Goal: Task Accomplishment & Management: Complete application form

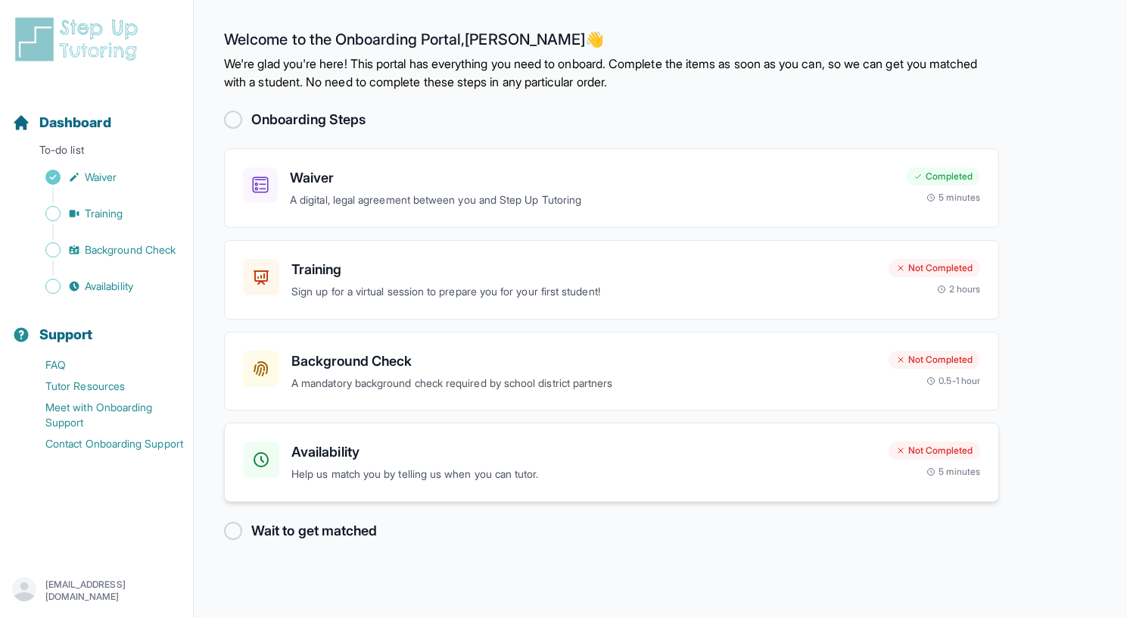
click at [590, 460] on h3 "Availability" at bounding box center [584, 451] width 585 height 21
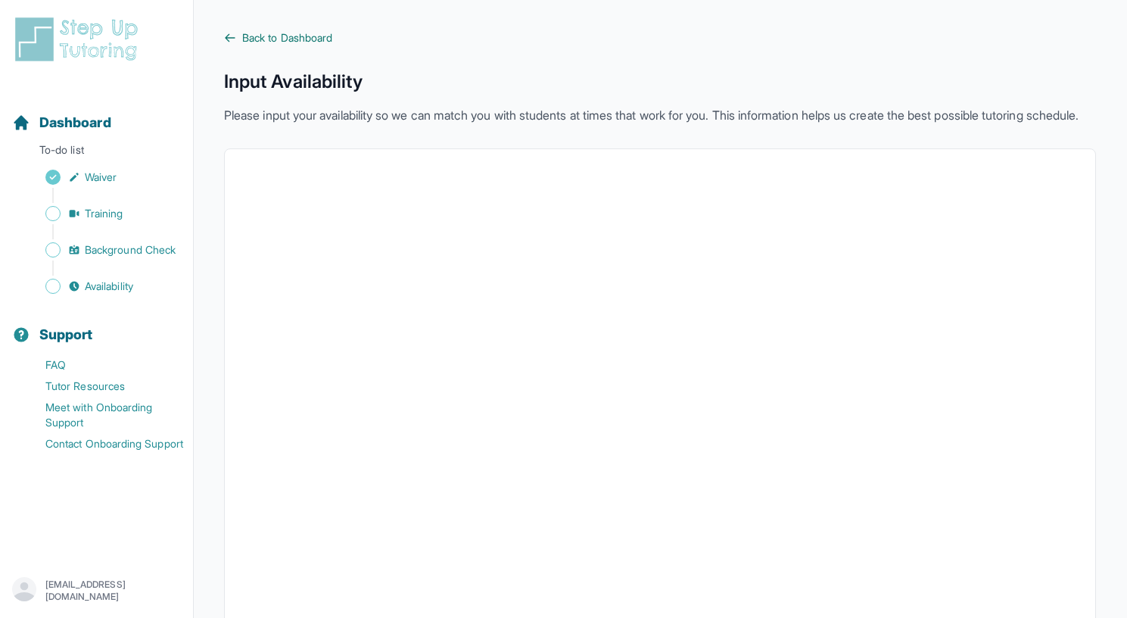
click at [230, 37] on icon at bounding box center [230, 38] width 12 height 12
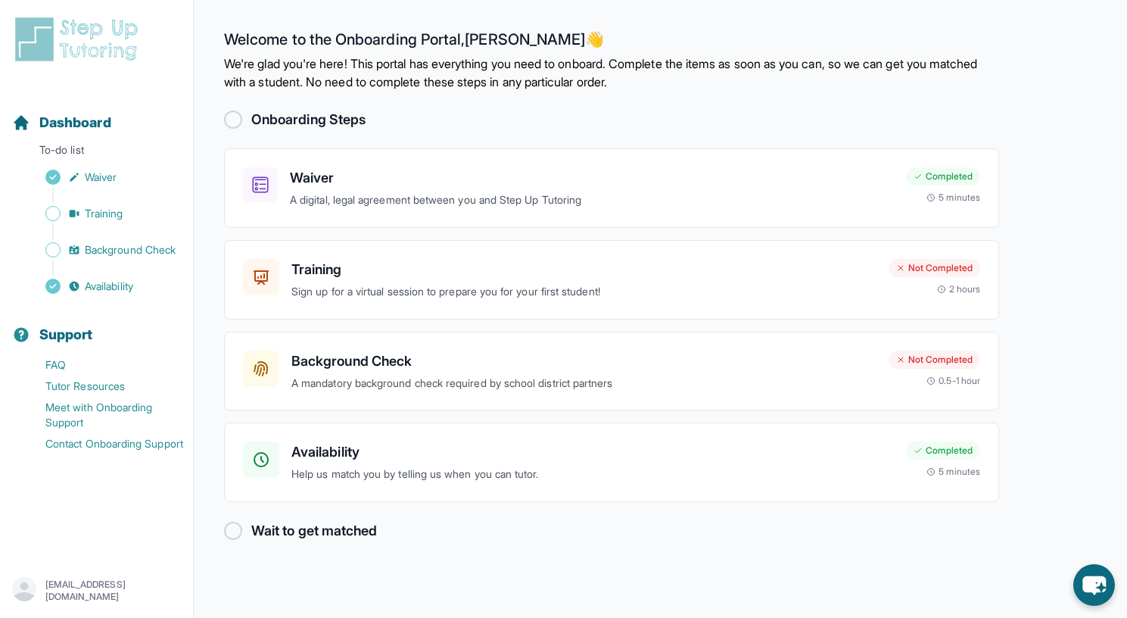
click at [237, 529] on div at bounding box center [233, 531] width 18 height 18
click at [235, 529] on div at bounding box center [233, 531] width 18 height 18
click at [277, 535] on h2 "Wait to get matched" at bounding box center [314, 530] width 126 height 21
click at [467, 369] on h3 "Background Check" at bounding box center [584, 361] width 585 height 21
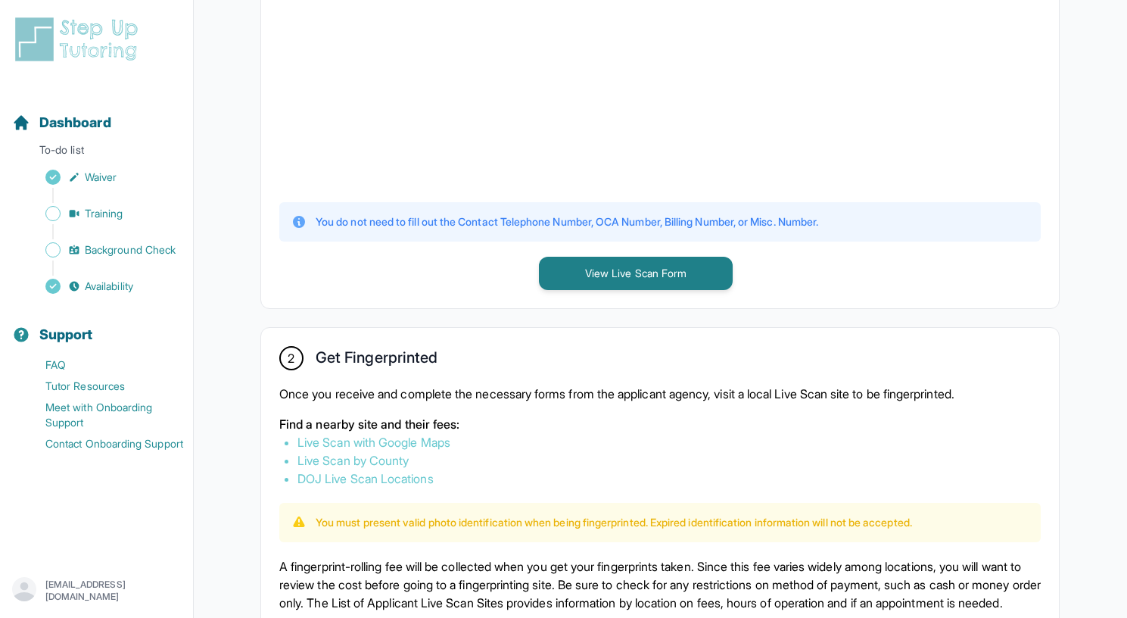
scroll to position [540, 0]
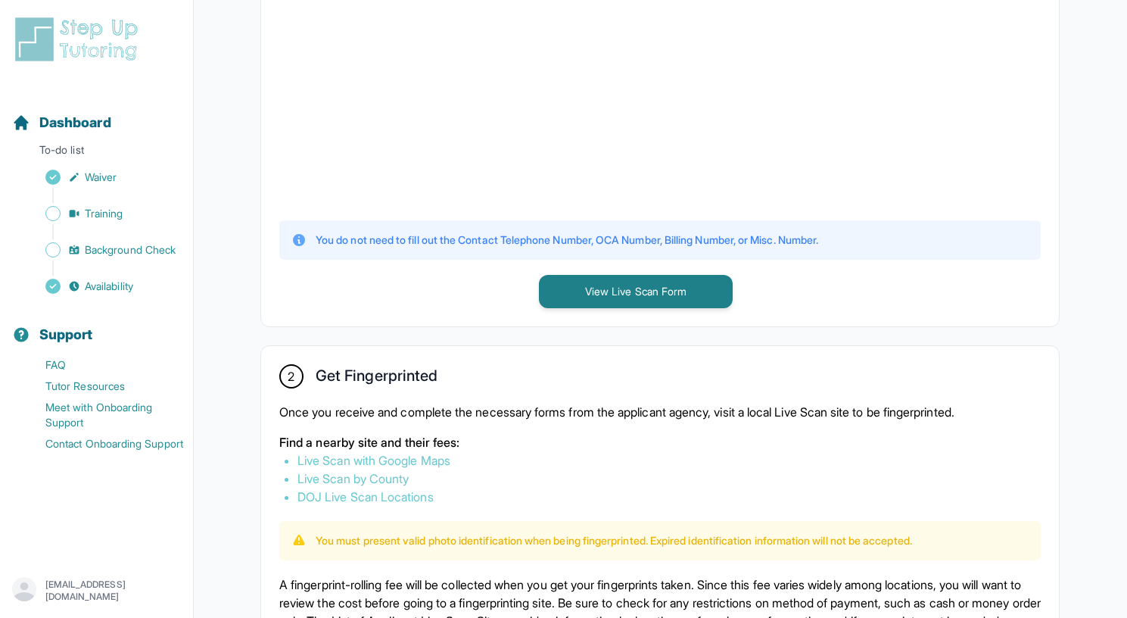
click at [1047, 341] on div "1 Print and Fill Out Form Click on the button below to view the Live Scan form.…" at bounding box center [660, 376] width 872 height 1291
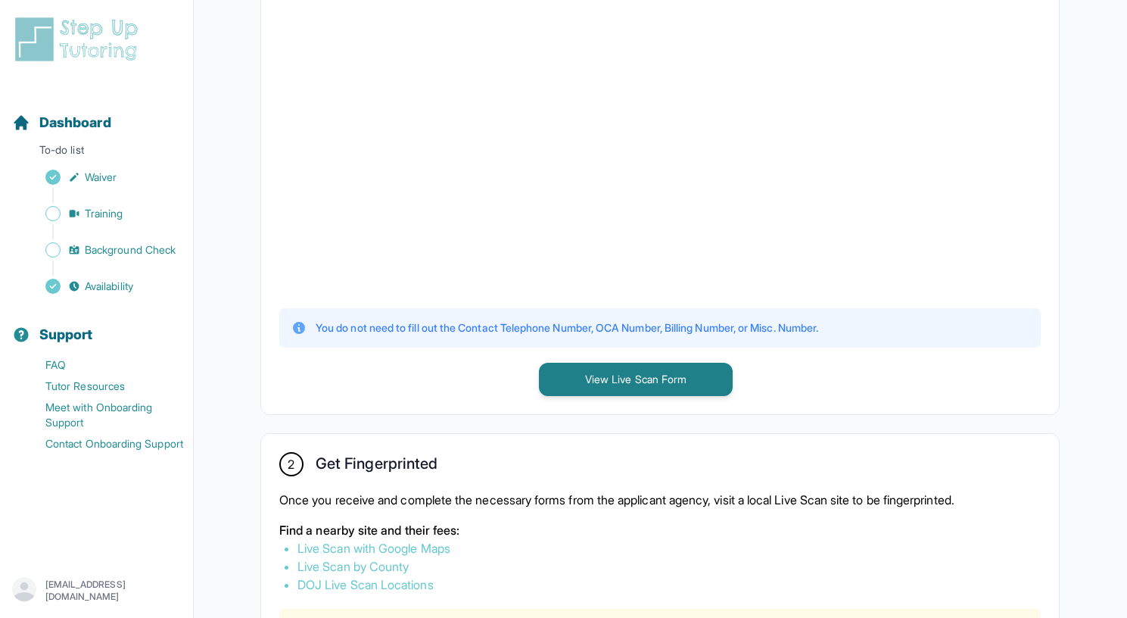
scroll to position [436, 0]
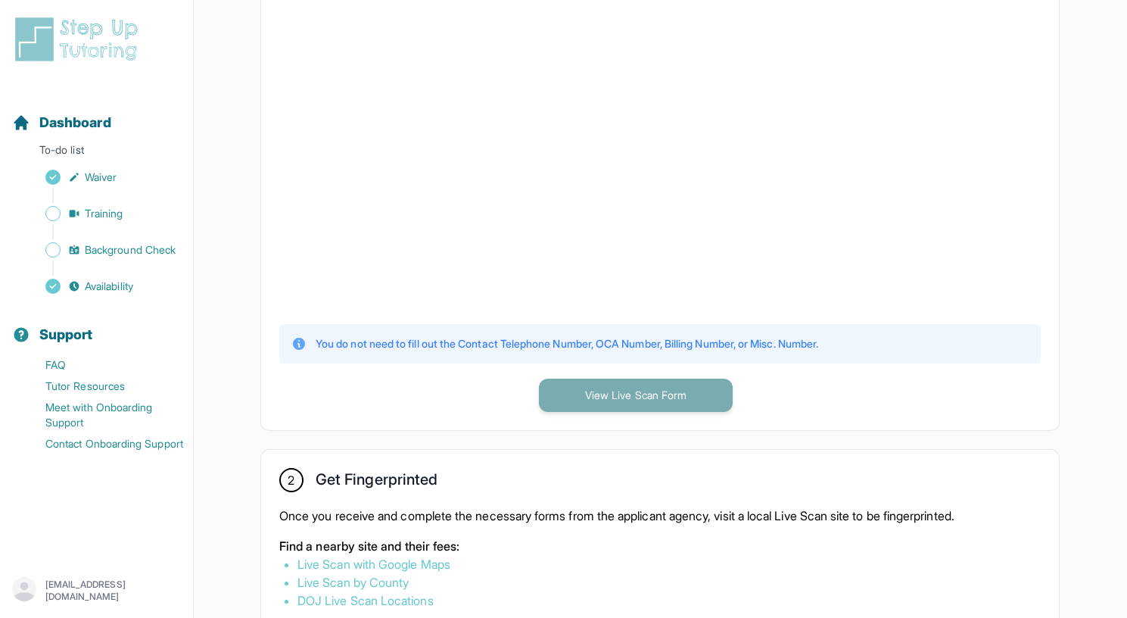
click at [703, 389] on button "View Live Scan Form" at bounding box center [636, 395] width 194 height 33
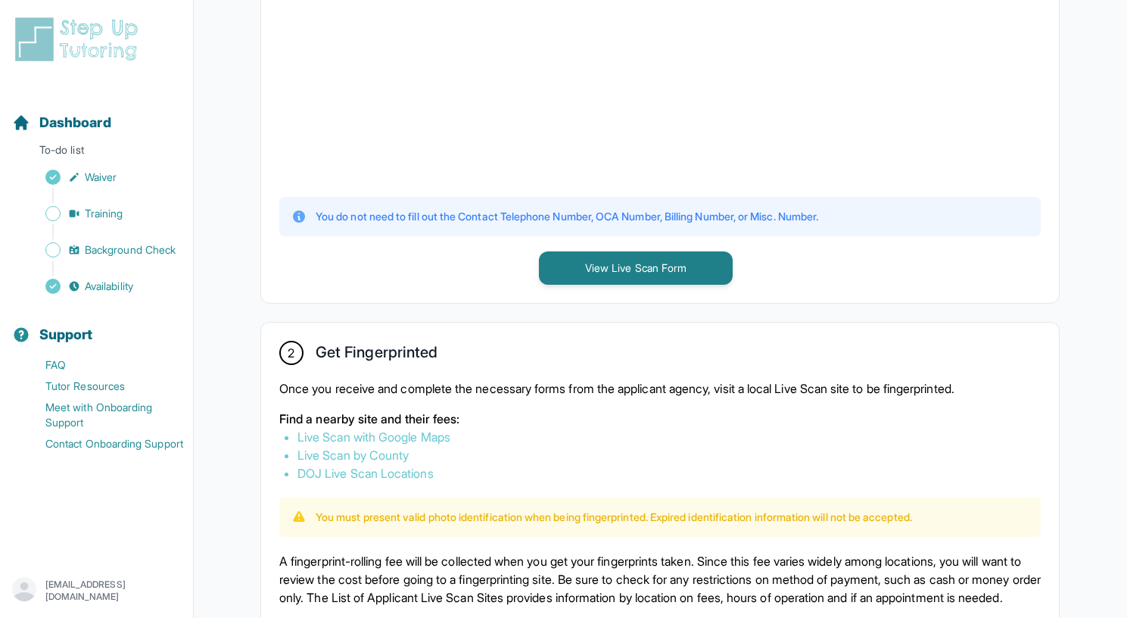
scroll to position [529, 0]
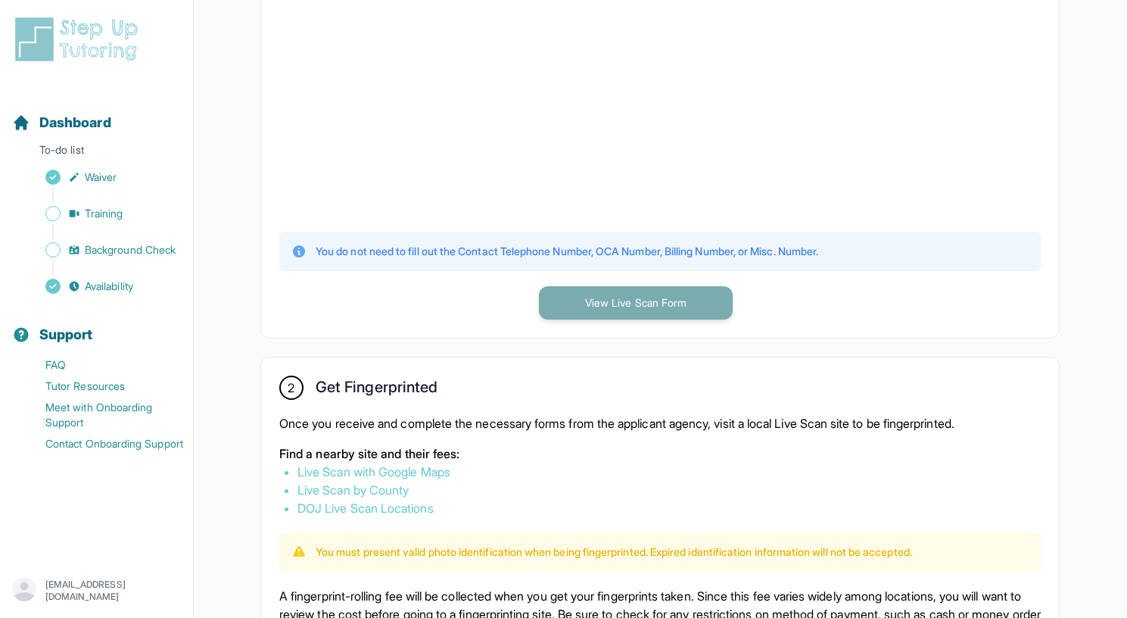
click at [668, 304] on button "View Live Scan Form" at bounding box center [636, 302] width 194 height 33
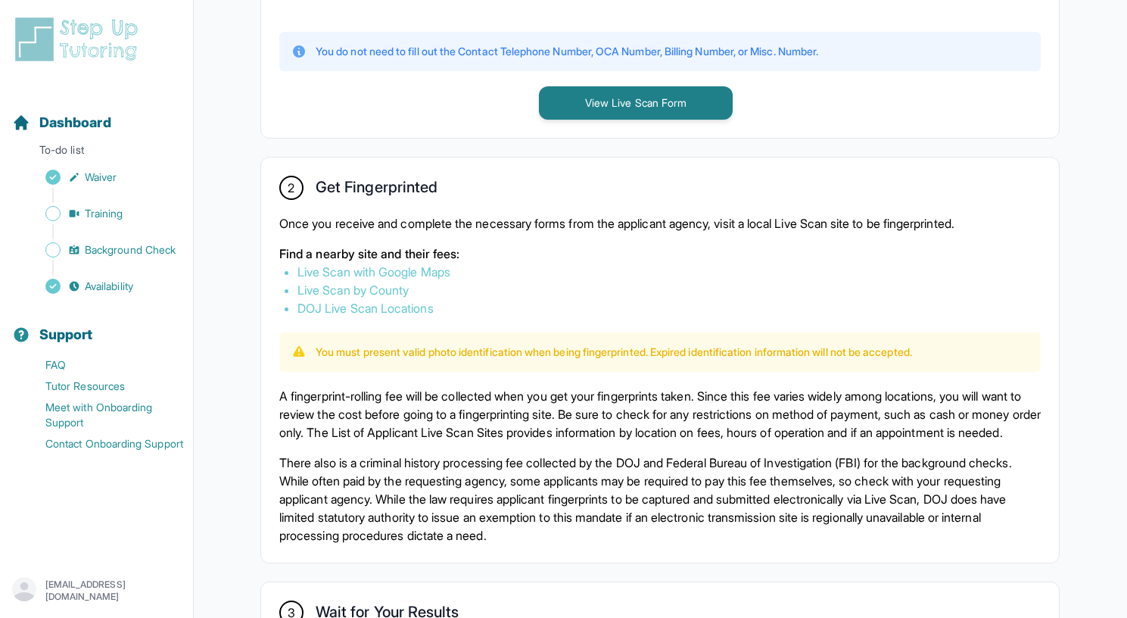
scroll to position [731, 0]
